Goal: Task Accomplishment & Management: Complete application form

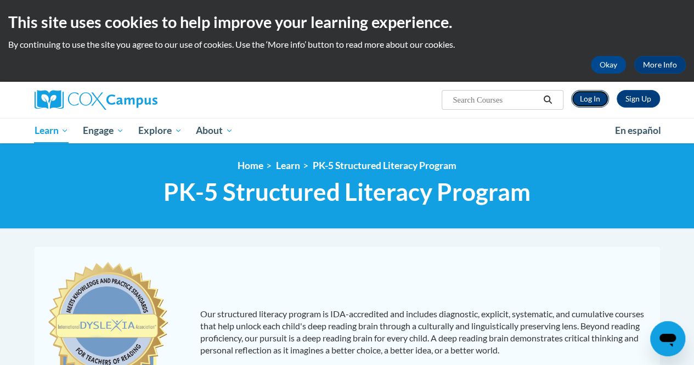
click at [582, 98] on link "Log In" at bounding box center [590, 99] width 38 height 18
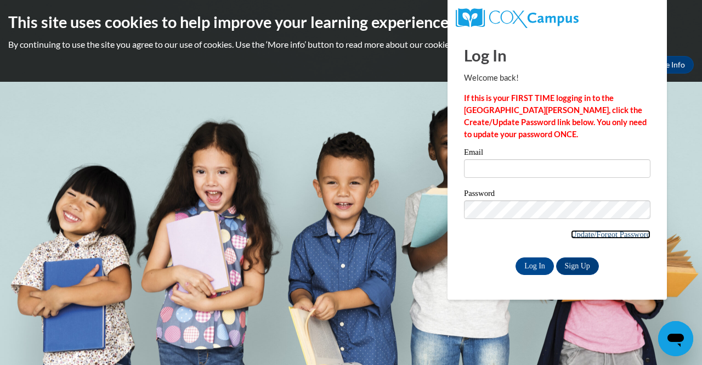
click at [592, 231] on link "Update/Forgot Password" at bounding box center [611, 234] width 80 height 9
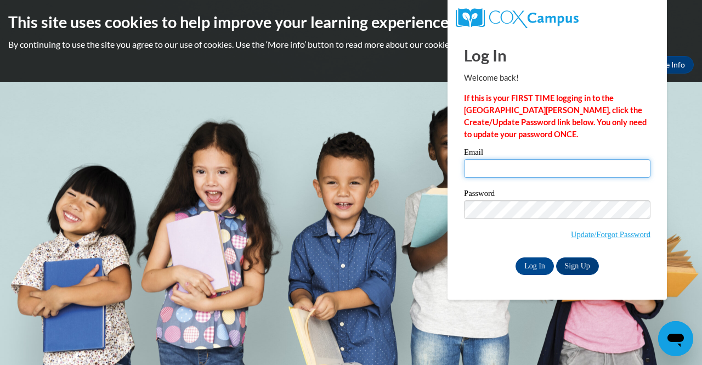
click at [486, 169] on input "Email" at bounding box center [557, 168] width 186 height 19
type input "R"
type input "Garzara@wauwatosa.k12.wi.us"
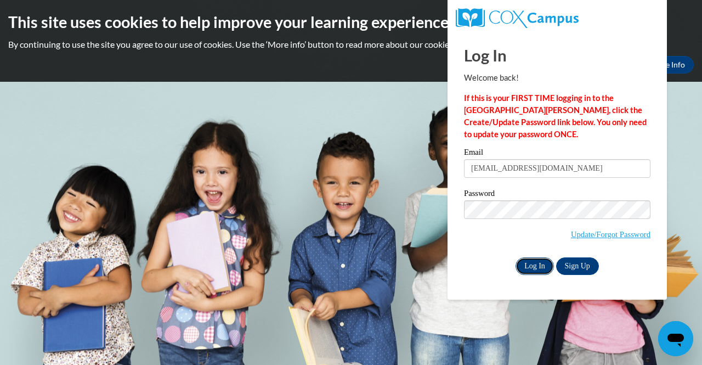
click at [526, 263] on input "Log In" at bounding box center [535, 266] width 38 height 18
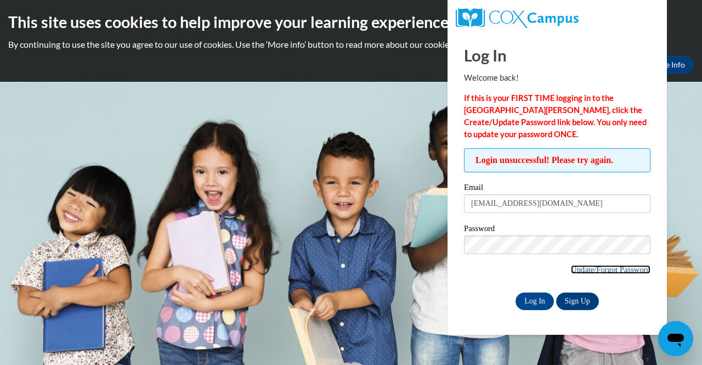
click at [612, 268] on link "Update/Forgot Password" at bounding box center [611, 269] width 80 height 9
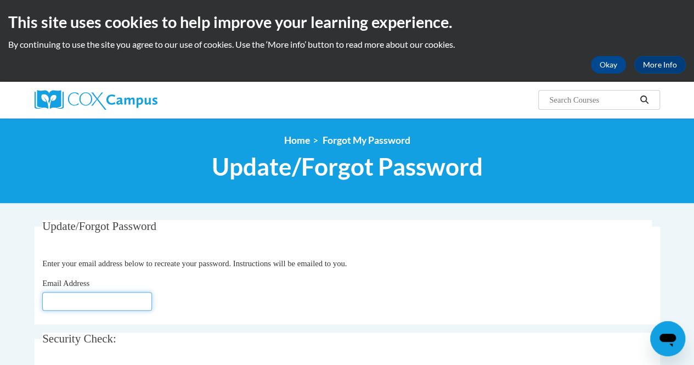
click at [115, 305] on input "Email Address" at bounding box center [97, 301] width 110 height 19
type input "[EMAIL_ADDRESS][DOMAIN_NAME]"
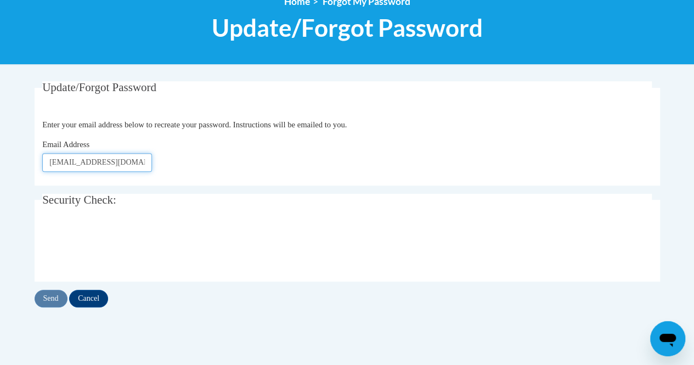
scroll to position [140, 0]
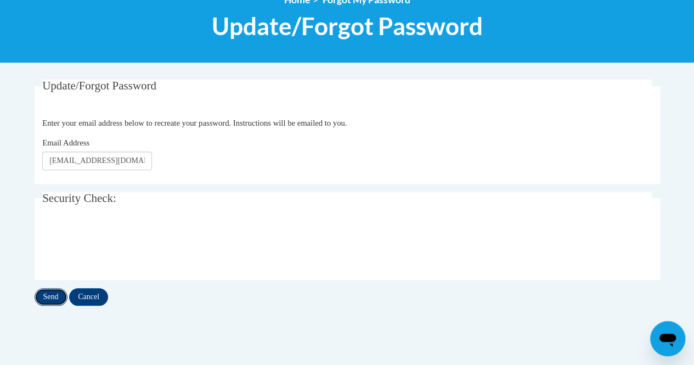
click at [49, 293] on input "Send" at bounding box center [51, 297] width 33 height 18
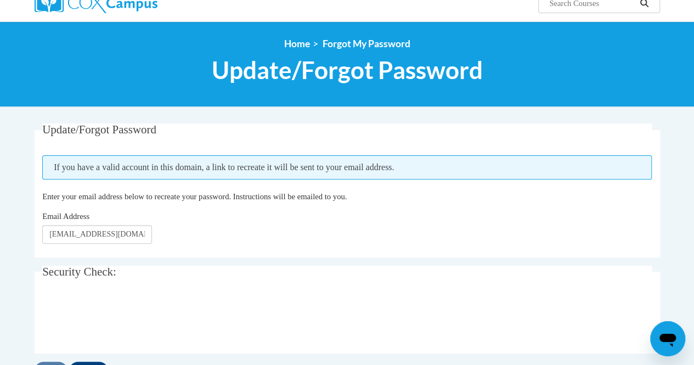
scroll to position [117, 0]
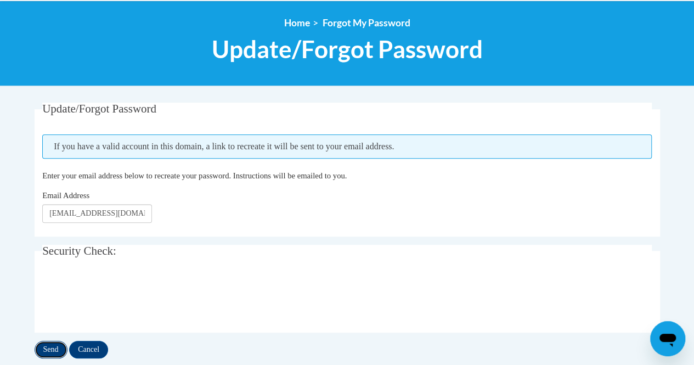
click at [54, 349] on input "Send" at bounding box center [51, 350] width 33 height 18
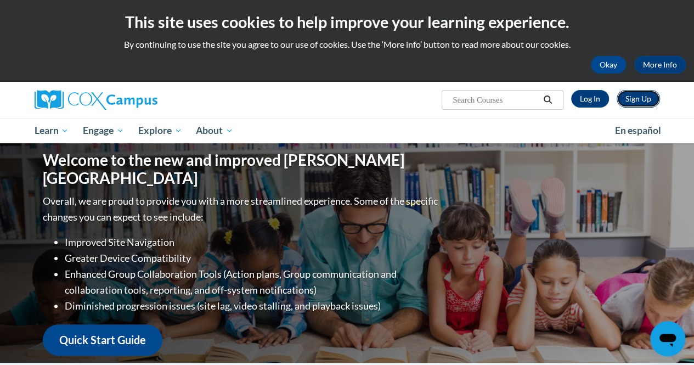
click at [641, 98] on link "Sign Up" at bounding box center [637, 99] width 43 height 18
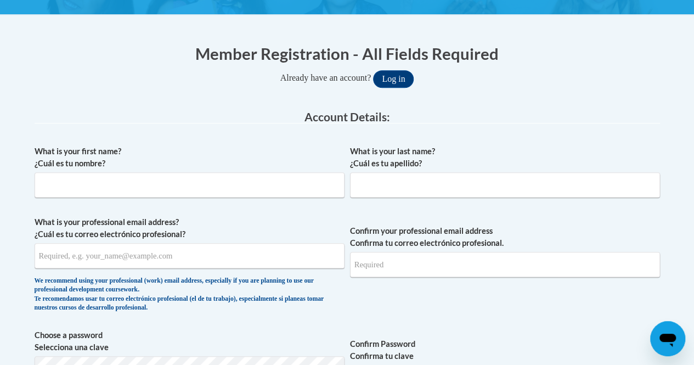
scroll to position [197, 0]
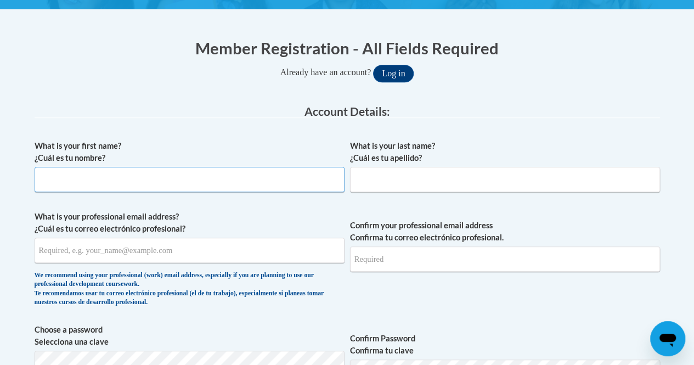
click at [72, 181] on input "What is your first name? ¿Cuál es tu nombre?" at bounding box center [190, 179] width 310 height 25
type input "Rachel"
type input "Garza"
click at [70, 253] on input "What is your professional email address? ¿Cuál es tu correo electrónico profesi…" at bounding box center [190, 249] width 310 height 25
type input "garzara@wauwatosa.k12.wi.us"
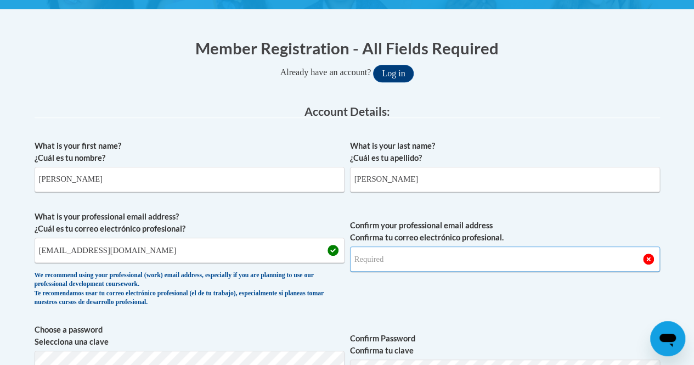
click at [399, 261] on input "Confirm your professional email address Confirma tu correo electrónico profesio…" at bounding box center [505, 258] width 310 height 25
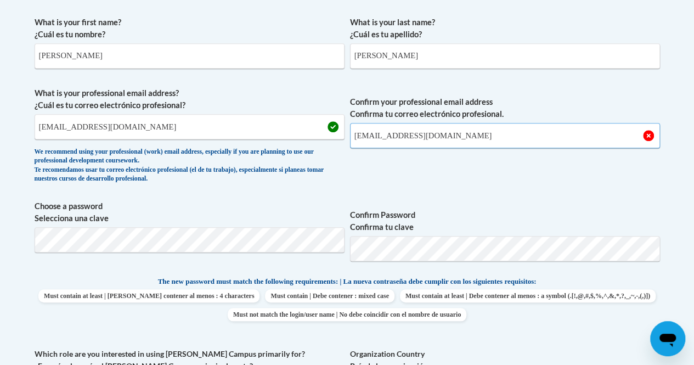
scroll to position [321, 0]
type input "garzara@wauwatosa.k12.wi.us"
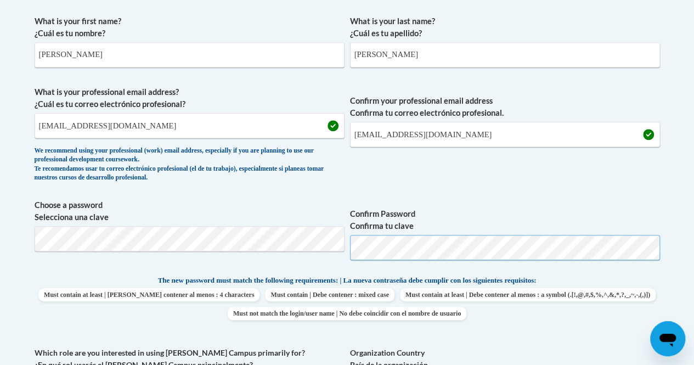
scroll to position [641, 0]
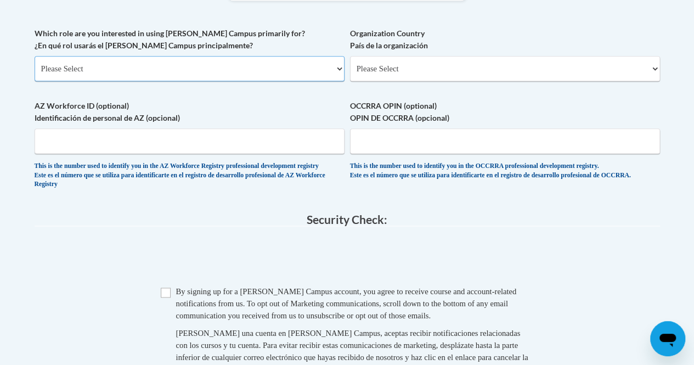
click at [339, 67] on select "Please Select College/University | Colegio/Universidad Community/Nonprofit Part…" at bounding box center [190, 68] width 310 height 25
drag, startPoint x: 339, startPoint y: 67, endPoint x: 333, endPoint y: 69, distance: 5.6
click at [339, 67] on select "Please Select College/University | Colegio/Universidad Community/Nonprofit Part…" at bounding box center [190, 68] width 310 height 25
click at [338, 67] on select "Please Select College/University | Colegio/Universidad Community/Nonprofit Part…" at bounding box center [190, 68] width 310 height 25
select select "fbf2d438-af2f-41f8-98f1-81c410e29de3"
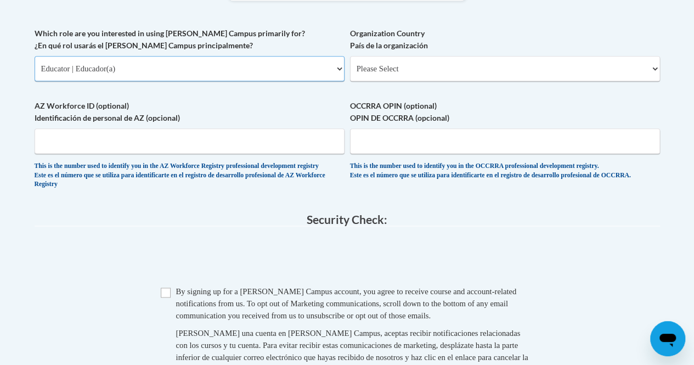
click at [35, 56] on select "Please Select College/University | Colegio/Universidad Community/Nonprofit Part…" at bounding box center [190, 68] width 310 height 25
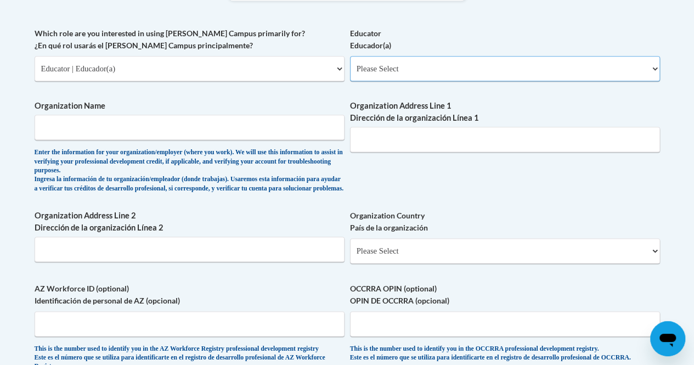
click at [432, 62] on select "Please Select Early Learning/Daycare Teacher/Family Home Care Provider | Maestr…" at bounding box center [505, 68] width 310 height 25
select select "8e40623d-54d0-45cd-9f92-5df65cd3f8cf"
click at [350, 56] on select "Please Select Early Learning/Daycare Teacher/Family Home Care Provider | Maestr…" at bounding box center [505, 68] width 310 height 25
click at [306, 123] on input "Organization Name" at bounding box center [190, 127] width 310 height 25
click at [160, 134] on input "Wauwatosa School District" at bounding box center [190, 127] width 310 height 25
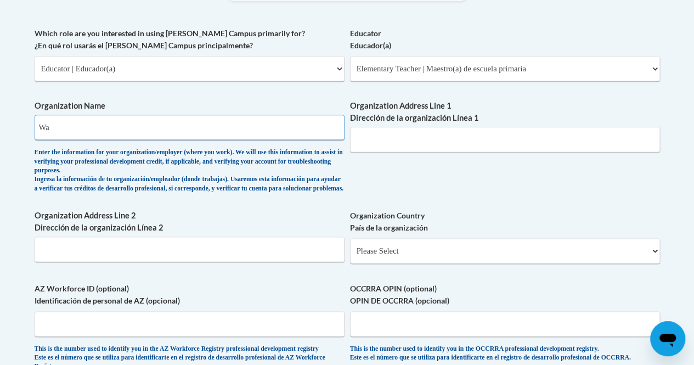
type input "W"
type input "Madison Elementary School"
click at [366, 139] on input "Organization Address Line 1 Dirección de la organización Línea 1" at bounding box center [505, 139] width 310 height 25
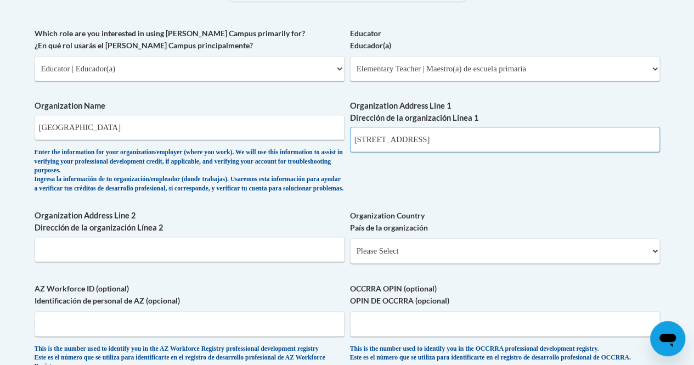
type input "9925 W. Glendale Avenue, Milwaukee, WI 53225"
